Goal: Find specific page/section: Find specific page/section

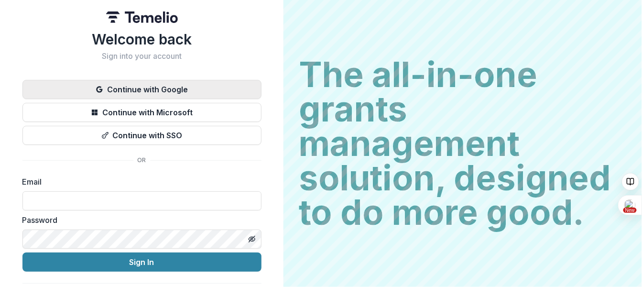
click at [121, 82] on button "Continue with Google" at bounding box center [141, 89] width 239 height 19
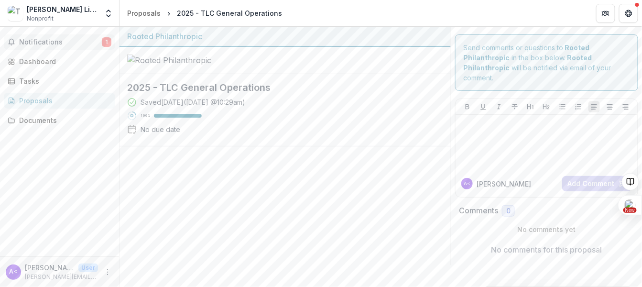
click at [53, 39] on span "Notifications" at bounding box center [60, 42] width 83 height 8
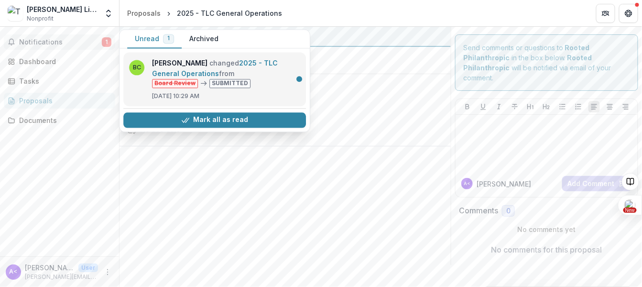
click at [226, 65] on link "2025 - TLC General Operations" at bounding box center [215, 68] width 126 height 19
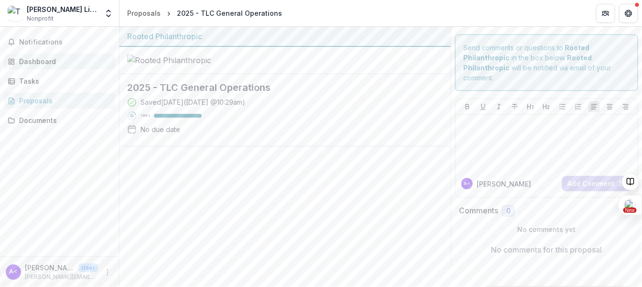
click at [39, 60] on div "Dashboard" at bounding box center [63, 61] width 88 height 10
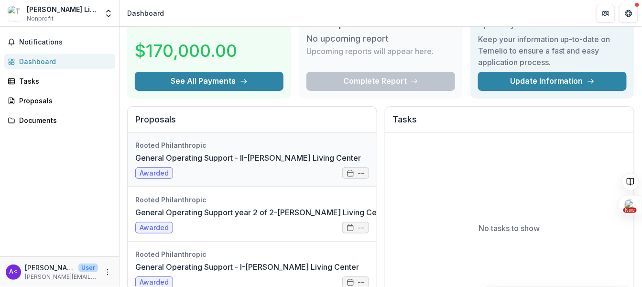
click at [168, 164] on link "General Operating Support - II-[PERSON_NAME] Living Center" at bounding box center [248, 157] width 226 height 11
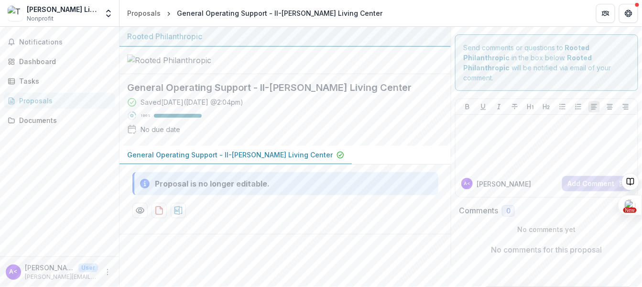
scroll to position [5, 0]
click at [43, 97] on div "Proposals" at bounding box center [63, 101] width 88 height 10
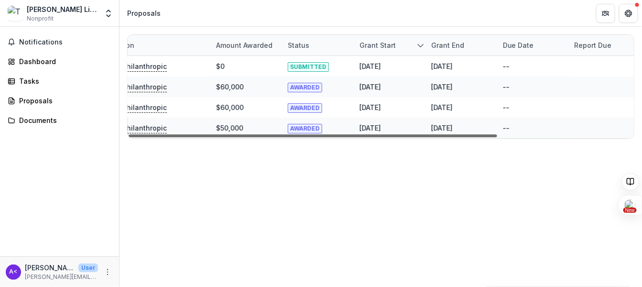
scroll to position [0, 187]
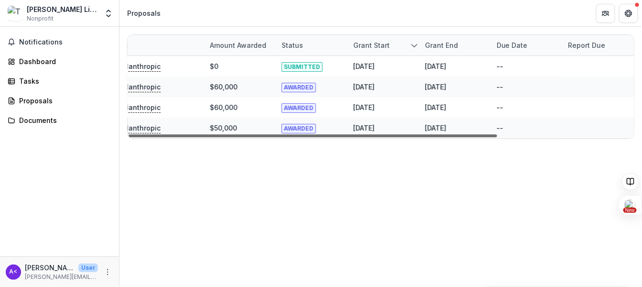
drag, startPoint x: 325, startPoint y: 134, endPoint x: 475, endPoint y: 121, distance: 150.7
click at [475, 134] on div at bounding box center [313, 135] width 369 height 3
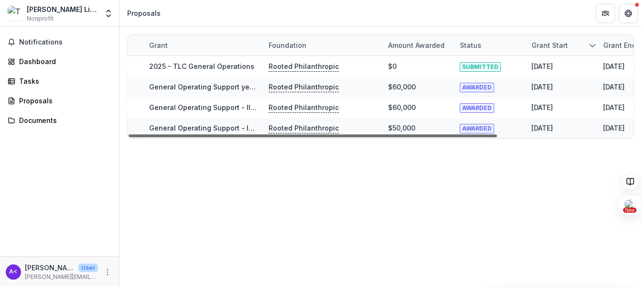
scroll to position [0, 0]
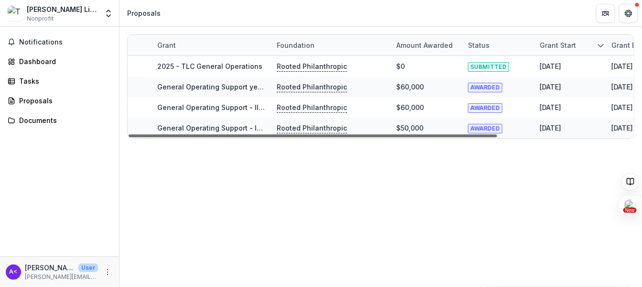
drag, startPoint x: 480, startPoint y: 135, endPoint x: 319, endPoint y: 132, distance: 160.7
click at [319, 134] on div at bounding box center [313, 135] width 369 height 3
